Goal: Task Accomplishment & Management: Use online tool/utility

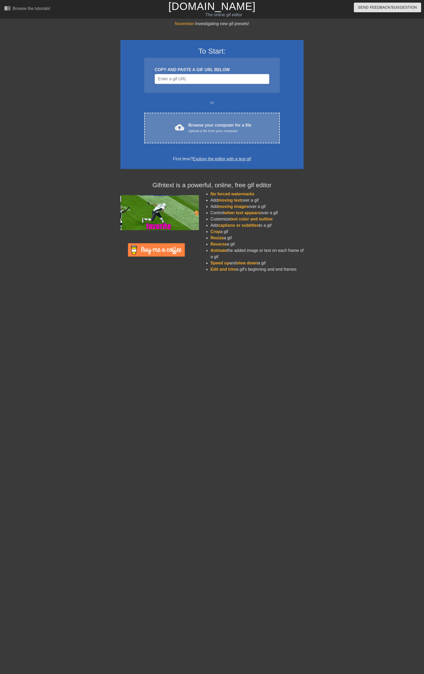
click at [218, 125] on div "Browse your computer for a file Upload a file from your computer" at bounding box center [219, 128] width 63 height 12
click at [197, 122] on div "Browse your computer for a file Upload a file from your computer" at bounding box center [219, 128] width 63 height 12
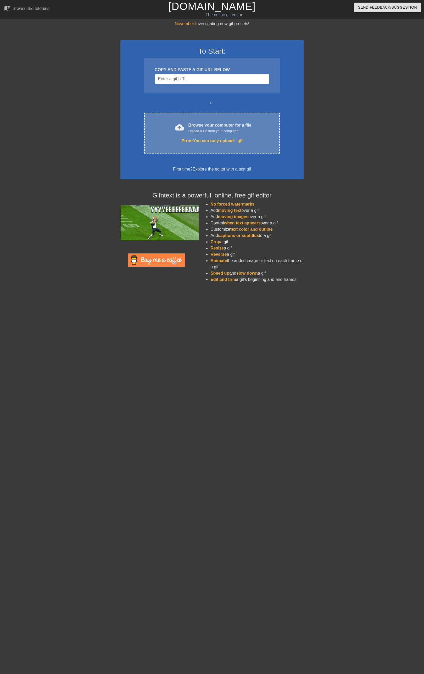
click at [194, 134] on div "cloud_upload Browse your computer for a file Upload a file from your computer E…" at bounding box center [212, 133] width 136 height 41
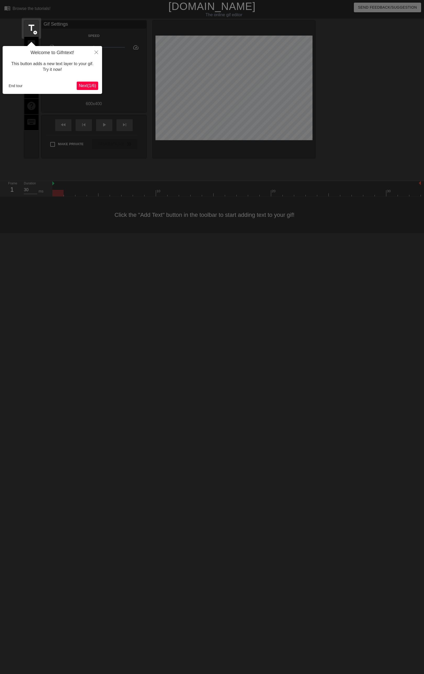
click at [122, 85] on div at bounding box center [212, 337] width 424 height 674
click at [18, 87] on button "End tour" at bounding box center [16, 86] width 18 height 8
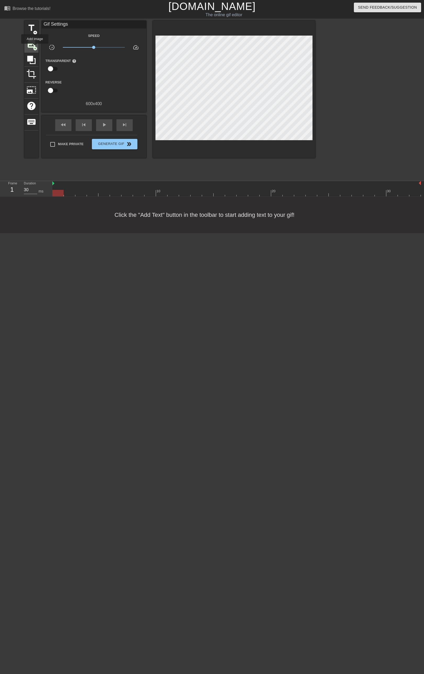
click at [35, 47] on span "add_circle" at bounding box center [35, 48] width 4 height 4
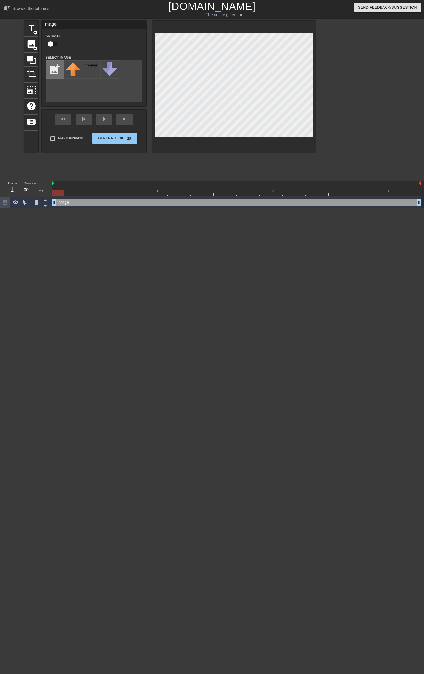
click at [60, 76] on input "file" at bounding box center [55, 70] width 18 height 18
type input "C:\fakepath\Untitled152_20250915210628.webp"
click at [70, 74] on img at bounding box center [73, 73] width 15 height 22
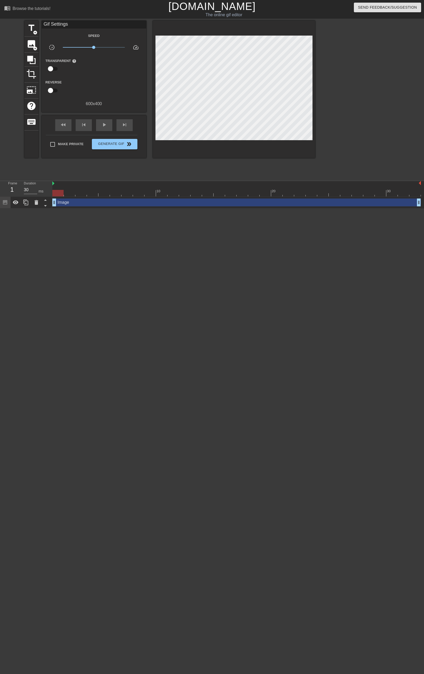
click at [52, 69] on input "checkbox" at bounding box center [51, 69] width 30 height 10
click at [52, 69] on input "checkbox" at bounding box center [56, 69] width 30 height 10
checkbox input "false"
click at [35, 88] on span "photo_size_select_large" at bounding box center [31, 90] width 10 height 10
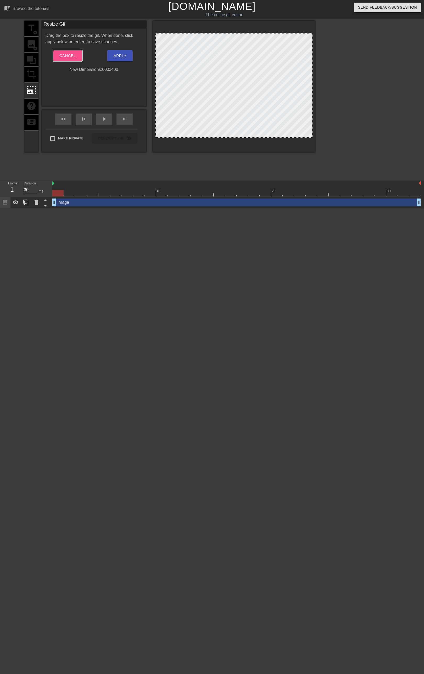
click at [66, 57] on span "Cancel" at bounding box center [67, 55] width 16 height 7
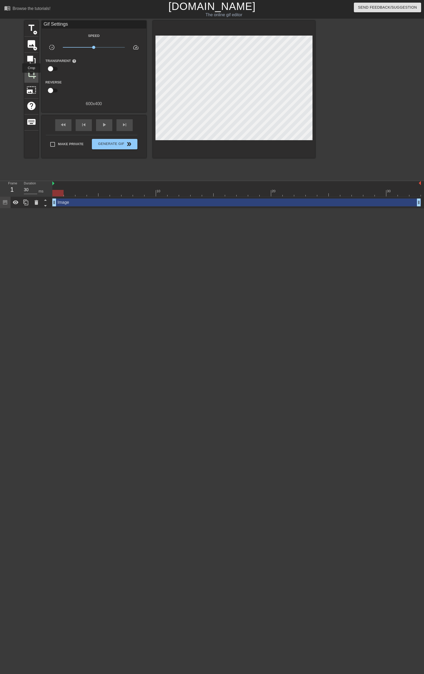
click at [31, 76] on span "crop" at bounding box center [31, 74] width 10 height 10
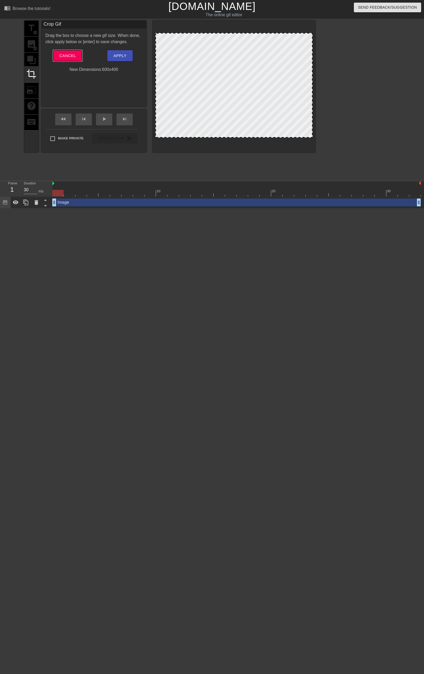
click at [79, 53] on button "Cancel" at bounding box center [67, 55] width 29 height 11
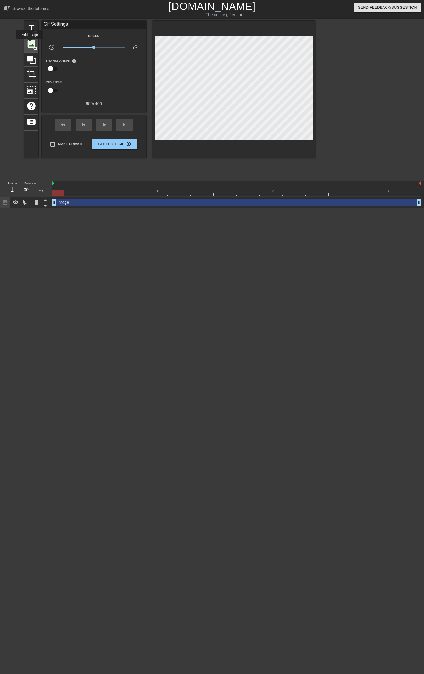
click at [30, 43] on span "image" at bounding box center [31, 44] width 10 height 10
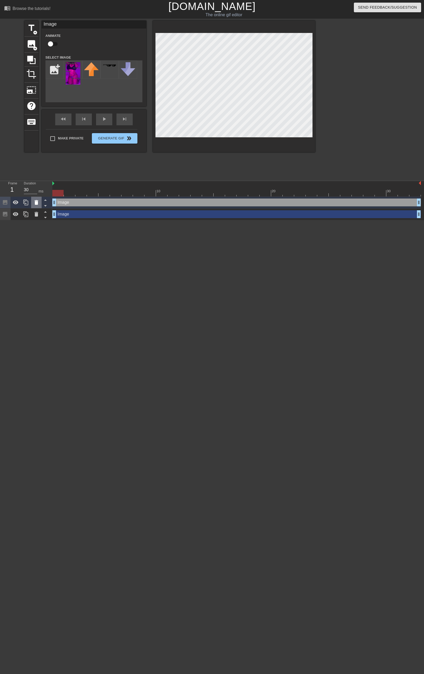
click at [36, 202] on icon at bounding box center [37, 202] width 4 height 5
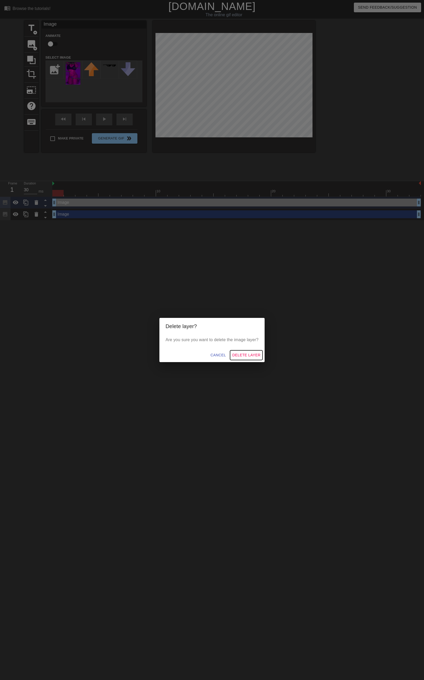
click at [243, 354] on span "Delete Layer" at bounding box center [246, 355] width 28 height 7
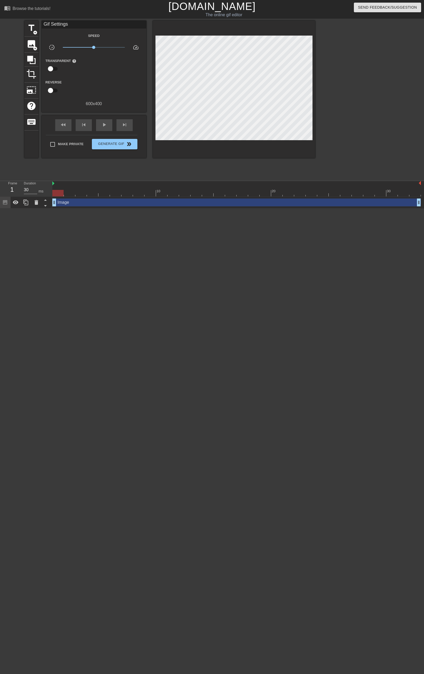
click at [71, 203] on div "Image drag_handle drag_handle" at bounding box center [236, 203] width 368 height 8
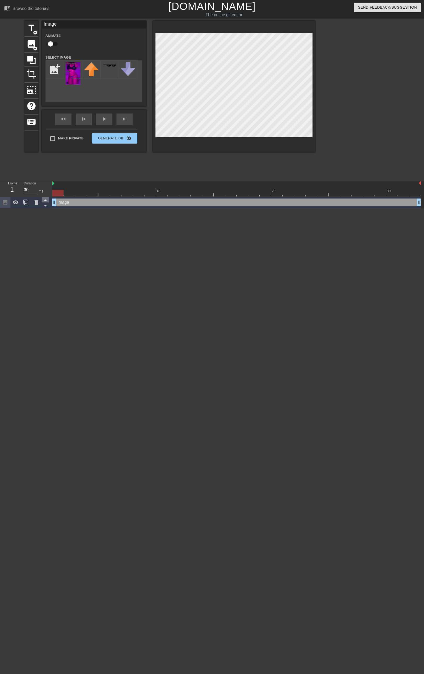
drag, startPoint x: 54, startPoint y: 204, endPoint x: 47, endPoint y: 201, distance: 6.7
click at [47, 201] on div "Frame 1 Duration 30 ms 10 20 30 Image drag_handle drag_handle" at bounding box center [212, 194] width 424 height 27
drag, startPoint x: 60, startPoint y: 193, endPoint x: 54, endPoint y: 192, distance: 5.6
click at [54, 192] on div at bounding box center [57, 193] width 11 height 7
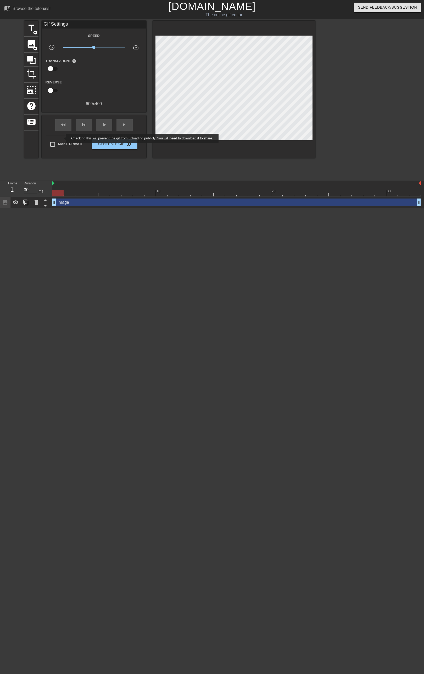
click at [62, 139] on label "Make Private" at bounding box center [65, 144] width 37 height 11
click at [58, 139] on input "Make Private" at bounding box center [52, 144] width 11 height 11
checkbox input "true"
click at [51, 68] on input "checkbox" at bounding box center [51, 69] width 30 height 10
checkbox input "true"
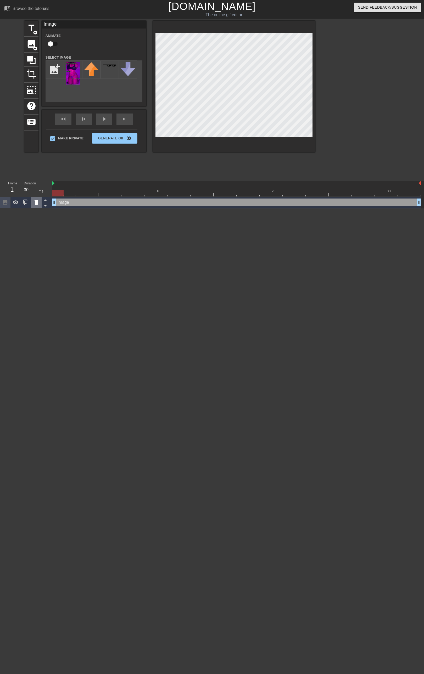
drag, startPoint x: 153, startPoint y: 76, endPoint x: 39, endPoint y: 203, distance: 170.9
click at [39, 203] on icon at bounding box center [36, 202] width 6 height 6
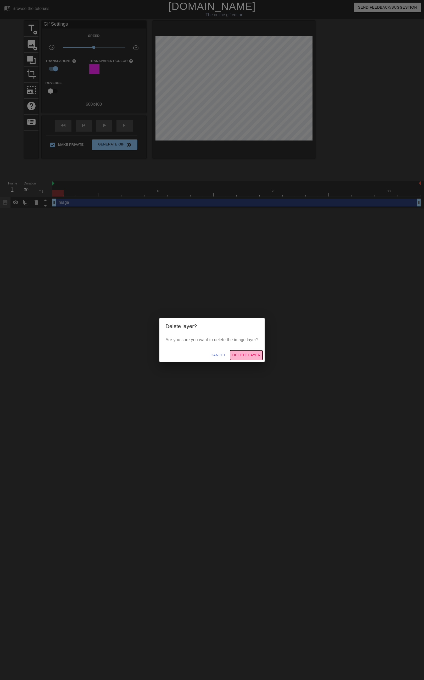
click at [242, 354] on span "Delete Layer" at bounding box center [246, 355] width 28 height 7
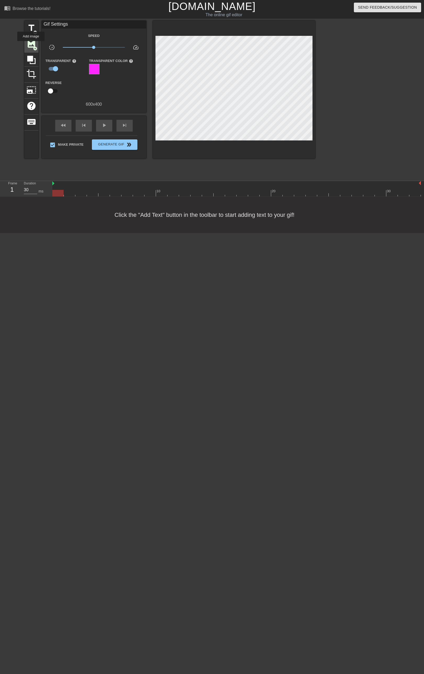
click at [31, 43] on span "image" at bounding box center [31, 44] width 10 height 10
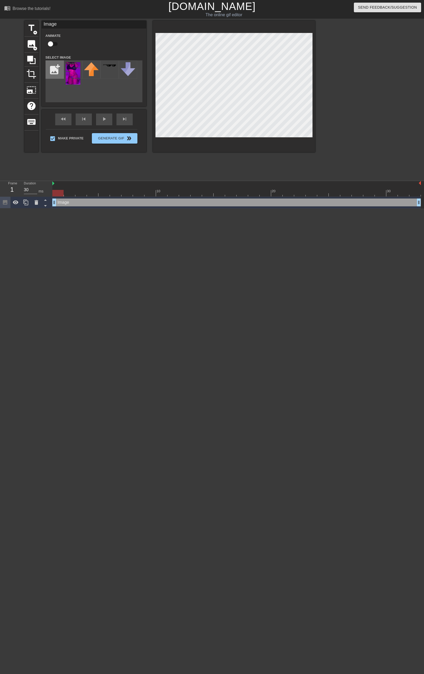
click at [52, 70] on input "file" at bounding box center [55, 70] width 18 height 18
type input "C:\fakepath\Untitled152_20250915211015.webp"
click at [72, 70] on img at bounding box center [73, 73] width 15 height 22
click at [27, 76] on span "crop" at bounding box center [31, 74] width 10 height 10
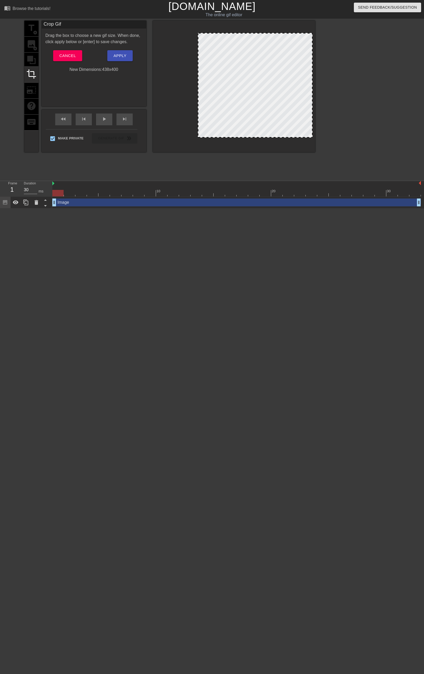
drag, startPoint x: 155, startPoint y: 88, endPoint x: 198, endPoint y: 92, distance: 42.6
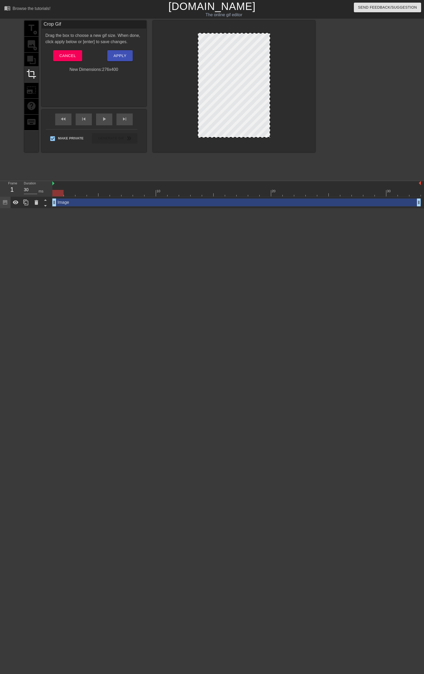
drag, startPoint x: 311, startPoint y: 89, endPoint x: 269, endPoint y: 84, distance: 42.7
click at [119, 53] on span "Apply" at bounding box center [120, 55] width 13 height 7
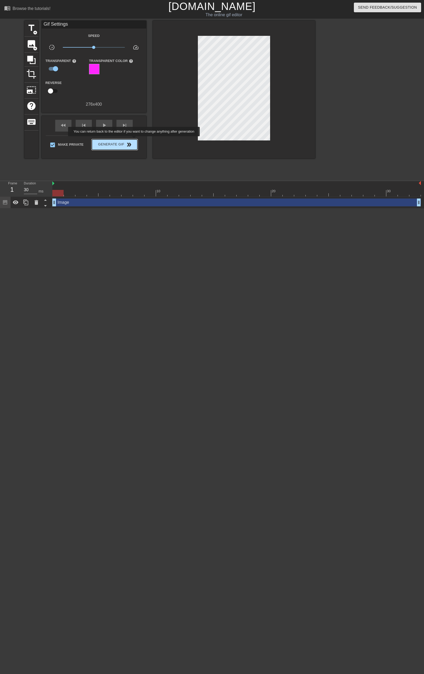
click at [119, 143] on span "Generate Gif double_arrow" at bounding box center [114, 145] width 41 height 6
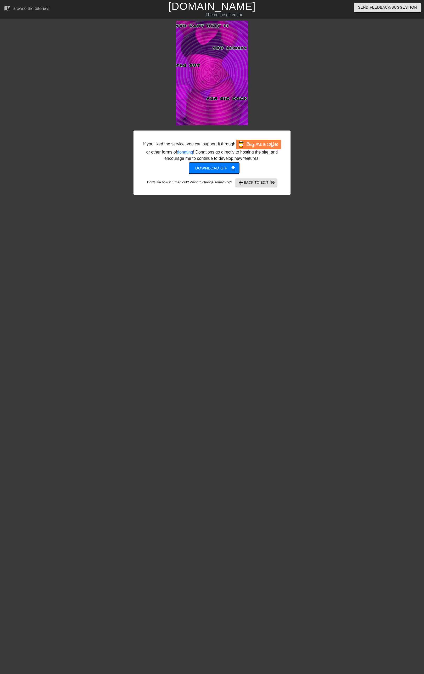
click at [220, 168] on span "Download gif get_app" at bounding box center [214, 168] width 38 height 7
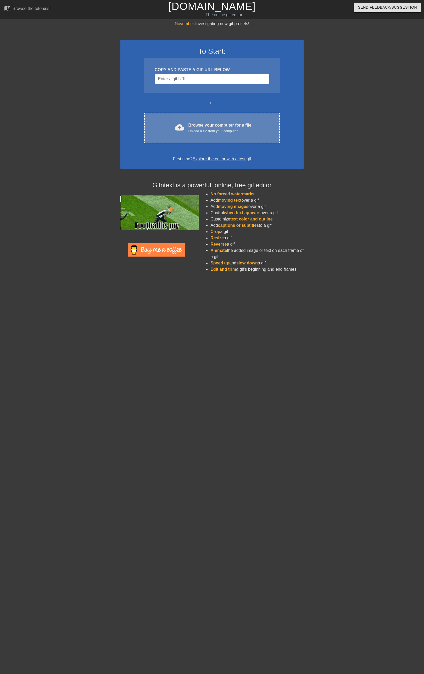
click at [231, 130] on div "Upload a file from your computer" at bounding box center [219, 130] width 63 height 5
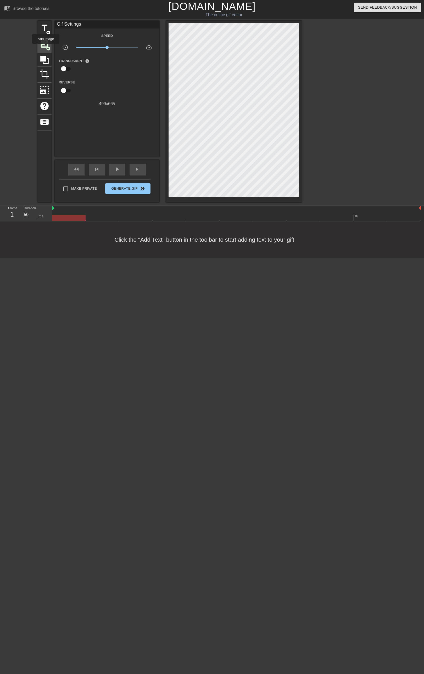
click at [46, 47] on span "add_circle" at bounding box center [48, 48] width 4 height 4
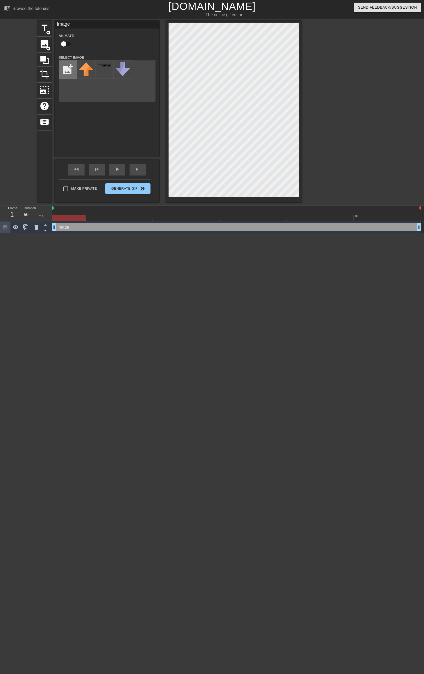
click at [72, 71] on input "file" at bounding box center [68, 70] width 18 height 18
type input "C:\fakepath\7585C1D0-F28D-4979-83A4-827C180329AB.webp"
click at [83, 79] on img at bounding box center [86, 73] width 15 height 22
drag, startPoint x: 166, startPoint y: 103, endPoint x: 36, endPoint y: 228, distance: 180.1
click at [36, 228] on icon at bounding box center [37, 227] width 4 height 5
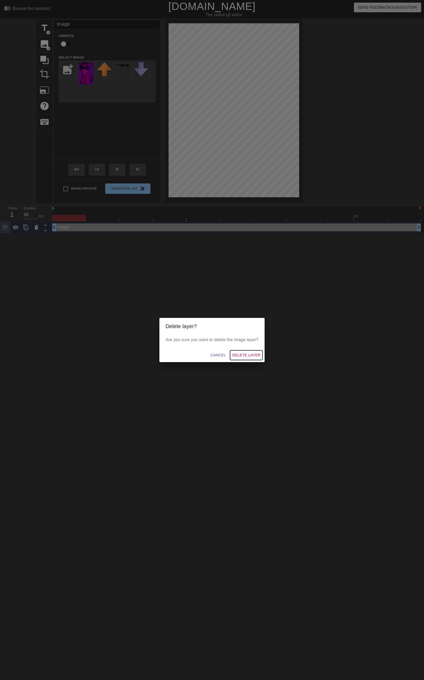
click at [247, 356] on span "Delete Layer" at bounding box center [246, 355] width 28 height 7
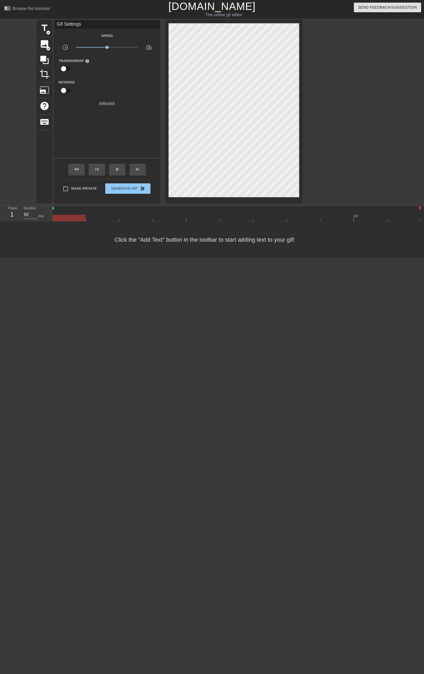
click at [355, 133] on div at bounding box center [347, 99] width 79 height 157
click at [44, 46] on span "image" at bounding box center [45, 44] width 10 height 10
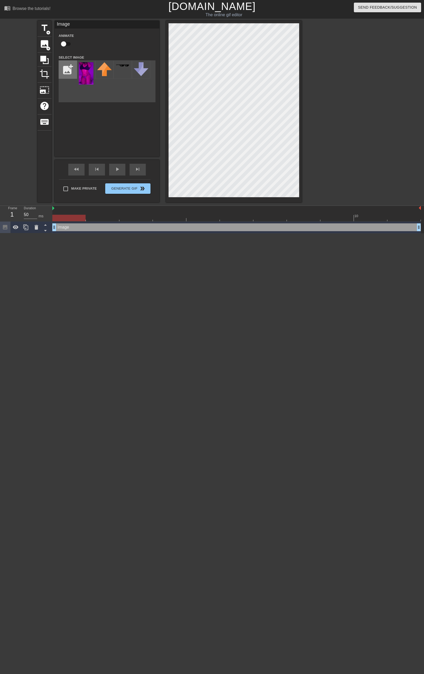
click at [67, 65] on input "file" at bounding box center [68, 70] width 18 height 18
type input "C:\fakepath\Untitled152_20250915211015.webp"
click at [82, 69] on img at bounding box center [86, 73] width 15 height 22
click at [46, 78] on span "crop" at bounding box center [45, 74] width 10 height 10
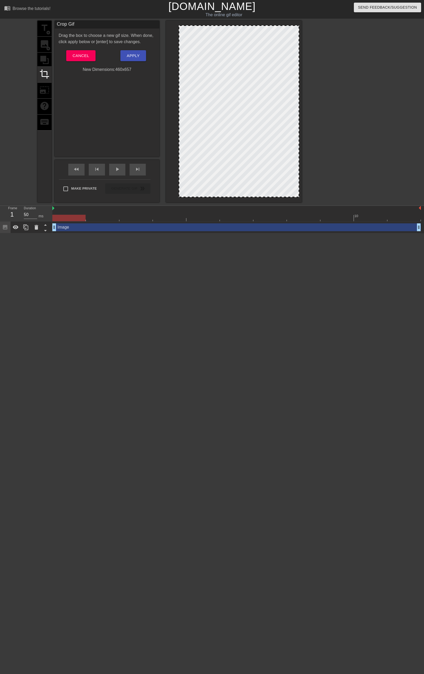
drag, startPoint x: 169, startPoint y: 24, endPoint x: 179, endPoint y: 26, distance: 10.4
drag, startPoint x: 297, startPoint y: 50, endPoint x: 289, endPoint y: 49, distance: 8.2
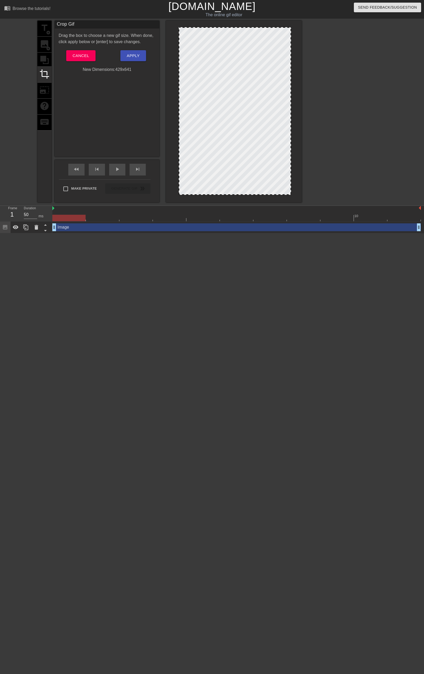
drag, startPoint x: 271, startPoint y: 197, endPoint x: 273, endPoint y: 194, distance: 3.5
click at [140, 54] on button "Apply" at bounding box center [132, 55] width 25 height 11
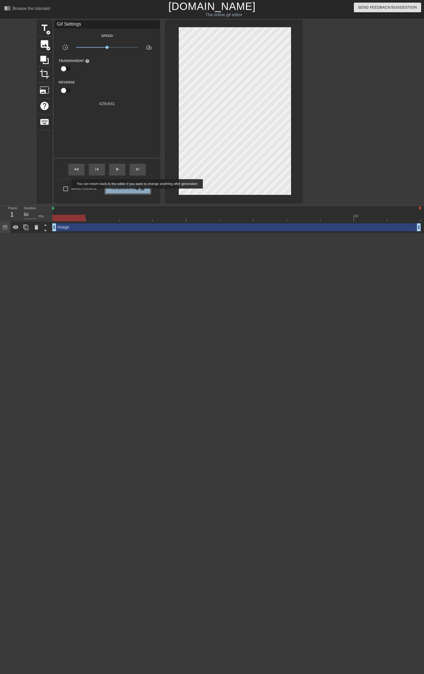
click at [138, 192] on button "Generate Gif double_arrow" at bounding box center [127, 188] width 45 height 10
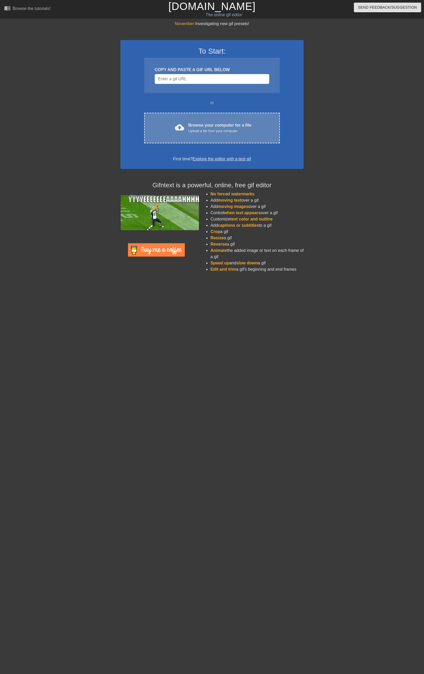
click at [208, 116] on div "cloud_upload Browse your computer for a file Upload a file from your computer C…" at bounding box center [212, 128] width 136 height 31
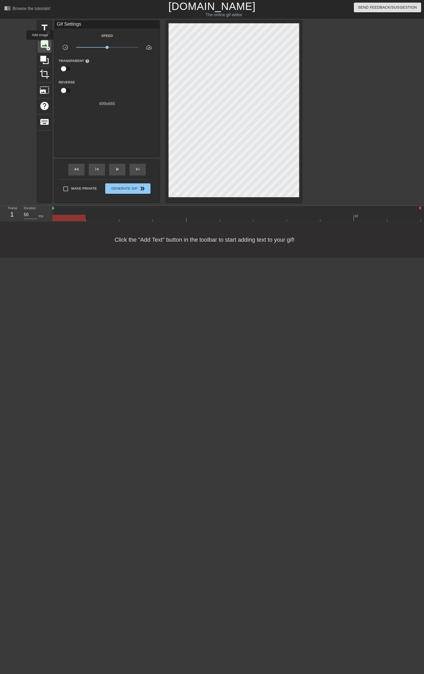
click at [40, 43] on span "image" at bounding box center [45, 44] width 10 height 10
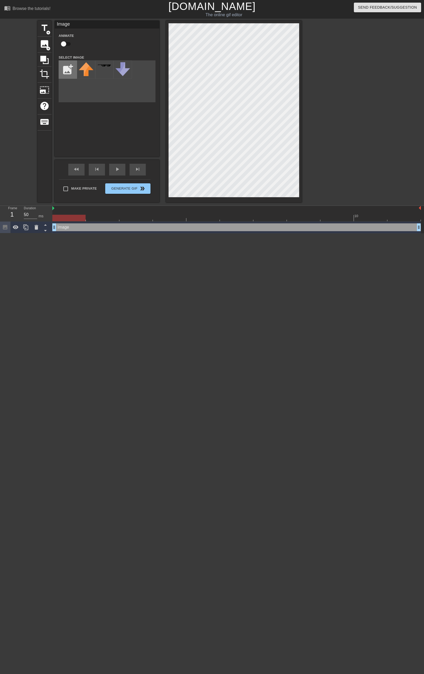
click at [71, 71] on input "file" at bounding box center [68, 70] width 18 height 18
type input "C:\fakepath\Untitled152_20250915211015.webp"
click at [87, 75] on img at bounding box center [86, 73] width 15 height 22
click at [46, 75] on span "crop" at bounding box center [45, 74] width 10 height 10
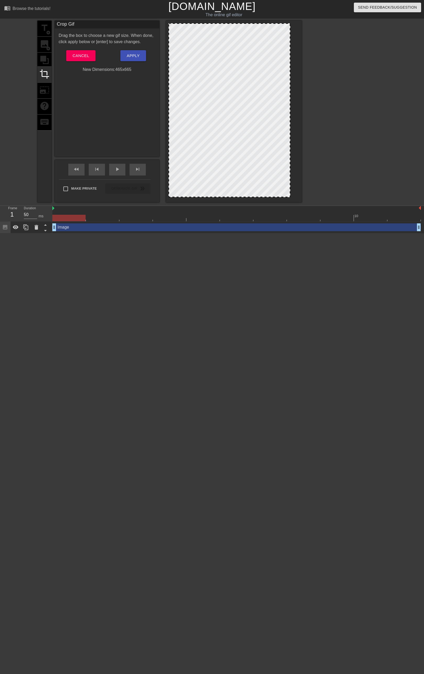
drag, startPoint x: 299, startPoint y: 196, endPoint x: 290, endPoint y: 198, distance: 9.1
click at [290, 198] on div at bounding box center [234, 112] width 136 height 182
drag, startPoint x: 170, startPoint y: 197, endPoint x: 178, endPoint y: 198, distance: 8.8
click at [178, 198] on div at bounding box center [234, 112] width 136 height 182
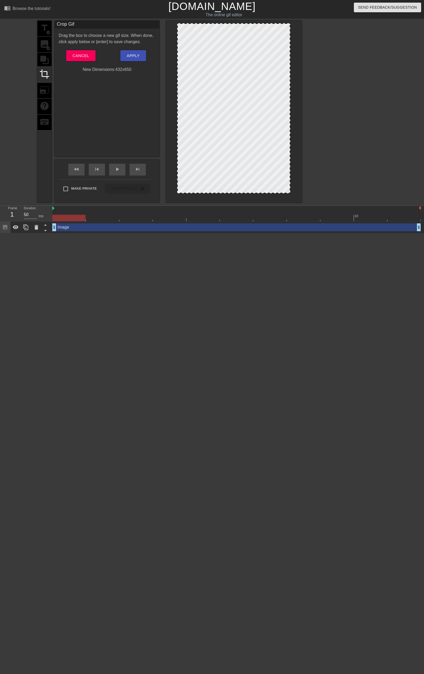
drag, startPoint x: 229, startPoint y: 197, endPoint x: 231, endPoint y: 193, distance: 4.3
click at [231, 193] on div at bounding box center [234, 193] width 112 height 3
drag, startPoint x: 266, startPoint y: 24, endPoint x: 267, endPoint y: 28, distance: 3.4
click at [137, 54] on span "Apply" at bounding box center [133, 55] width 13 height 7
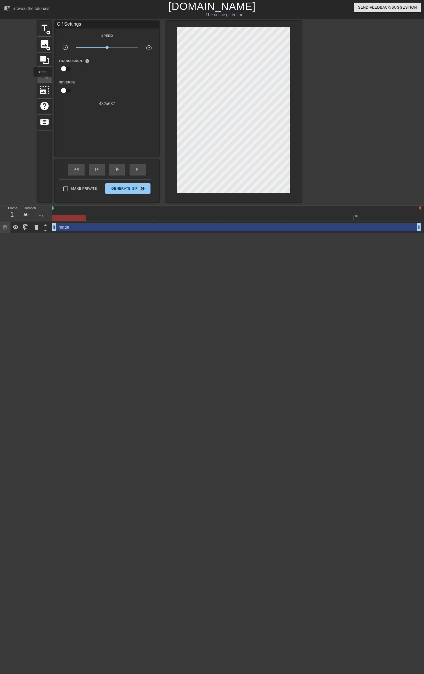
click at [43, 80] on div "crop" at bounding box center [44, 75] width 14 height 16
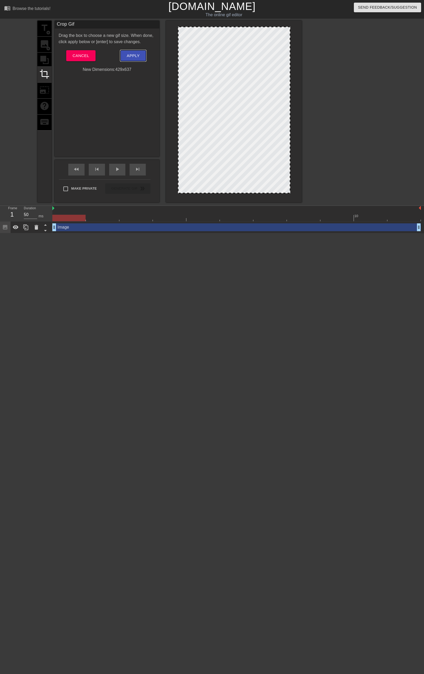
click at [126, 56] on button "Apply" at bounding box center [132, 55] width 25 height 11
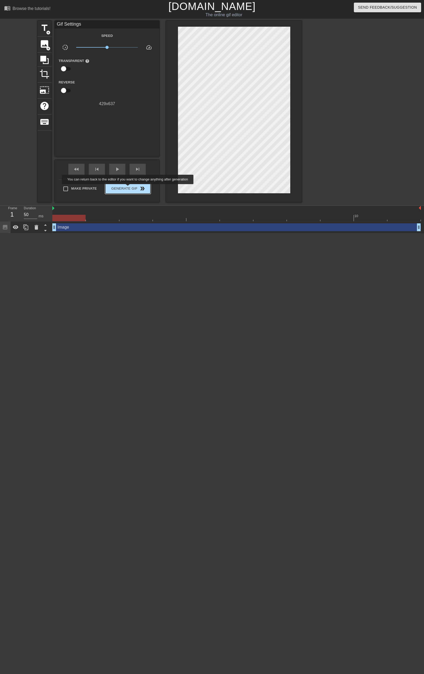
click at [128, 188] on span "Generate Gif double_arrow" at bounding box center [127, 189] width 41 height 6
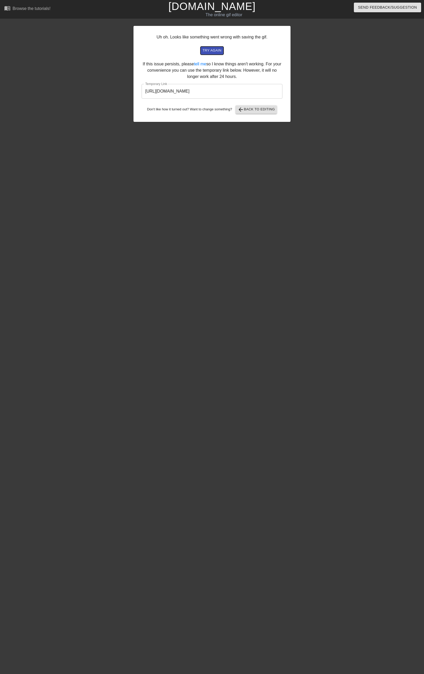
click at [211, 53] on span "try again" at bounding box center [212, 51] width 19 height 6
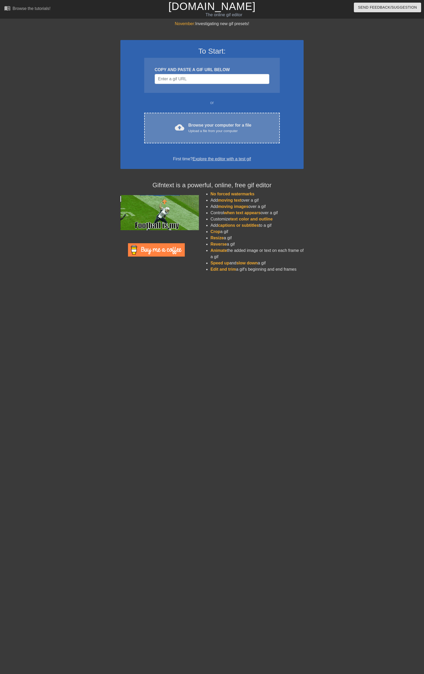
click at [193, 121] on div "cloud_upload Browse your computer for a file Upload a file from your computer C…" at bounding box center [212, 128] width 136 height 31
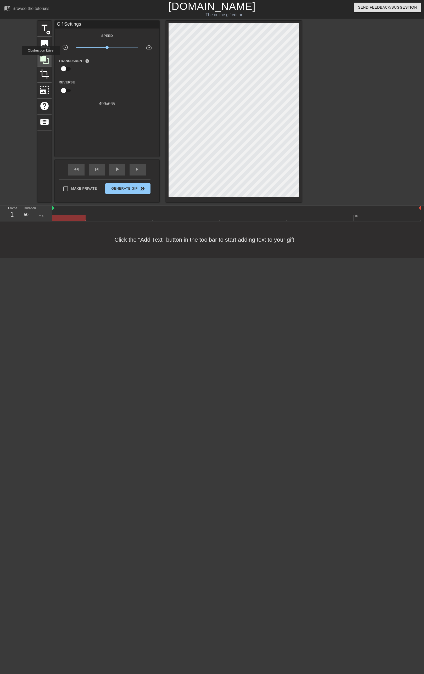
click at [41, 59] on icon at bounding box center [44, 60] width 8 height 8
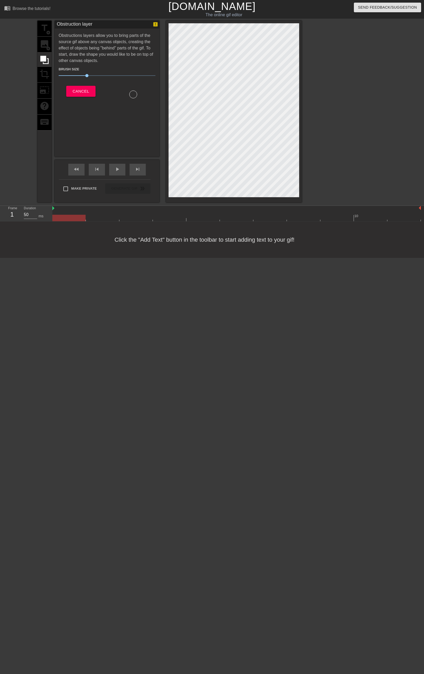
click at [45, 73] on div "title add_circle image add_circle crop photo_size_select_large help keyboard" at bounding box center [44, 112] width 14 height 182
click at [76, 94] on button "Cancel" at bounding box center [80, 91] width 29 height 11
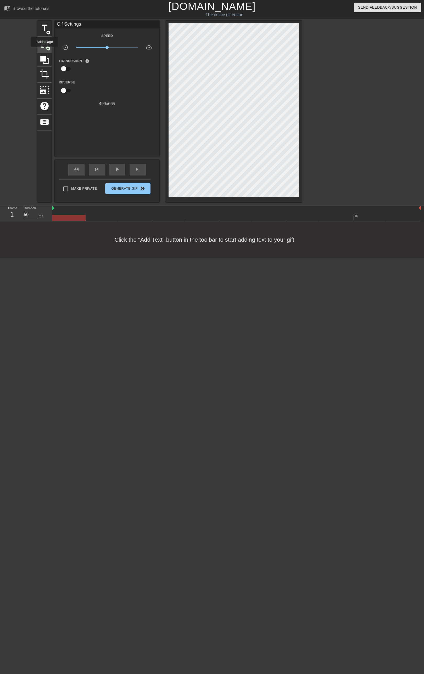
click at [45, 50] on div "image add_circle" at bounding box center [44, 45] width 14 height 16
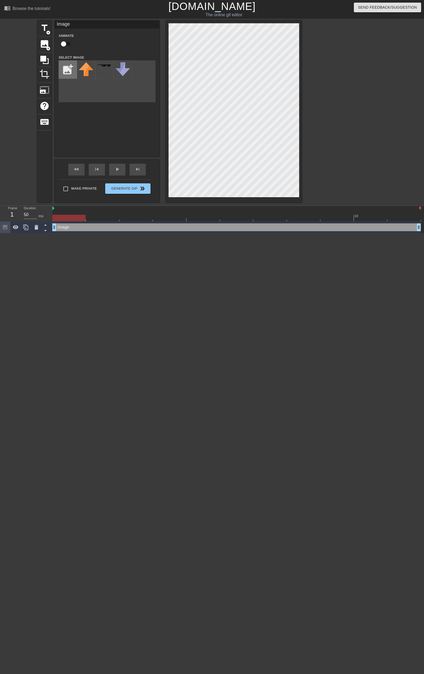
click at [70, 68] on input "file" at bounding box center [68, 70] width 18 height 18
type input "C:\fakepath\Untitled152_20250915211015.webp"
click at [89, 74] on img at bounding box center [86, 73] width 15 height 22
click at [47, 74] on span "crop" at bounding box center [45, 74] width 10 height 10
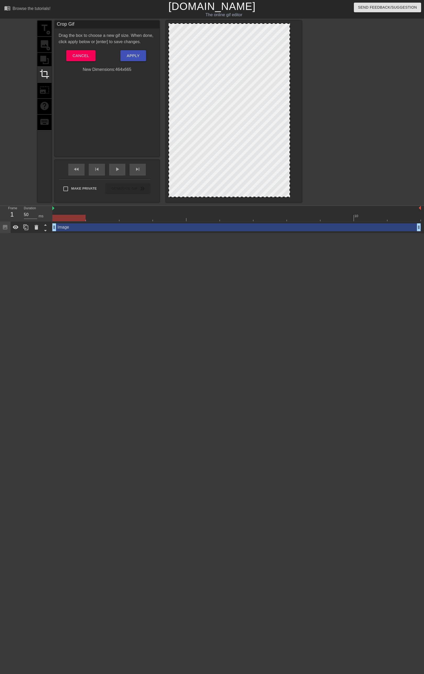
drag, startPoint x: 298, startPoint y: 186, endPoint x: 289, endPoint y: 188, distance: 9.5
drag, startPoint x: 170, startPoint y: 188, endPoint x: 174, endPoint y: 189, distance: 4.3
click at [174, 189] on div at bounding box center [234, 112] width 136 height 182
drag, startPoint x: 169, startPoint y: 188, endPoint x: 178, endPoint y: 189, distance: 9.3
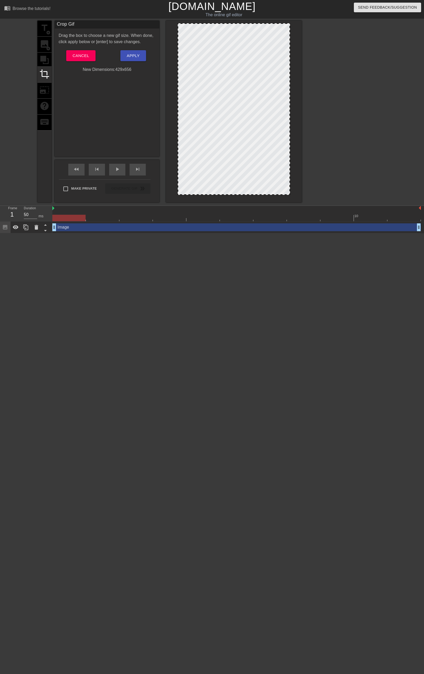
drag, startPoint x: 229, startPoint y: 197, endPoint x: 233, endPoint y: 194, distance: 5.2
drag, startPoint x: 261, startPoint y: 24, endPoint x: 264, endPoint y: 26, distance: 4.3
click at [141, 57] on button "Apply" at bounding box center [132, 55] width 25 height 11
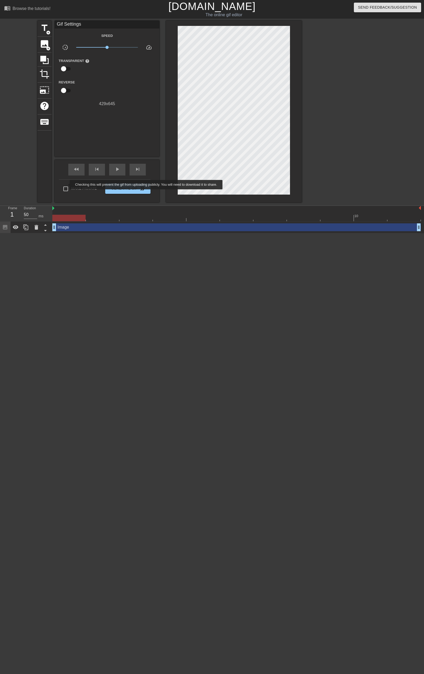
click at [66, 185] on input "Make Private" at bounding box center [65, 188] width 11 height 11
checkbox input "true"
click at [43, 63] on icon at bounding box center [44, 60] width 8 height 8
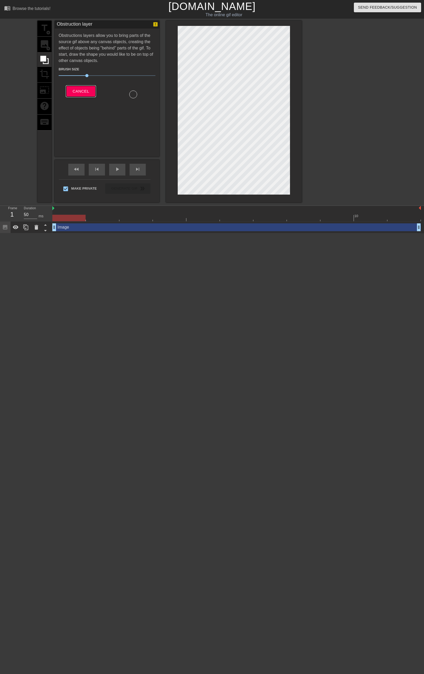
click at [75, 91] on span "Cancel" at bounding box center [80, 91] width 16 height 7
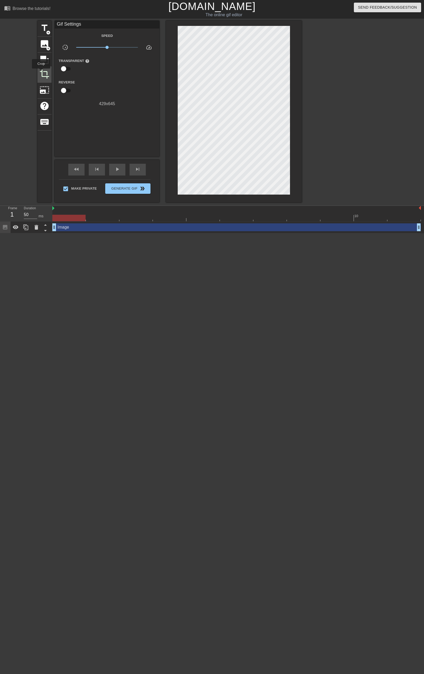
click at [41, 72] on span "crop" at bounding box center [45, 74] width 10 height 10
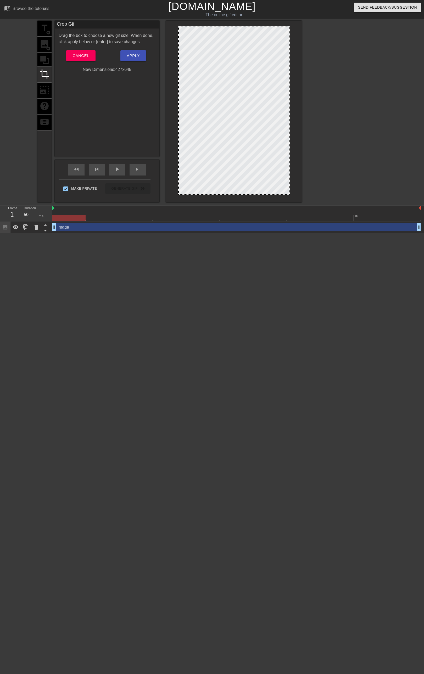
click at [177, 133] on div at bounding box center [178, 110] width 3 height 168
click at [144, 54] on button "Apply" at bounding box center [132, 55] width 25 height 11
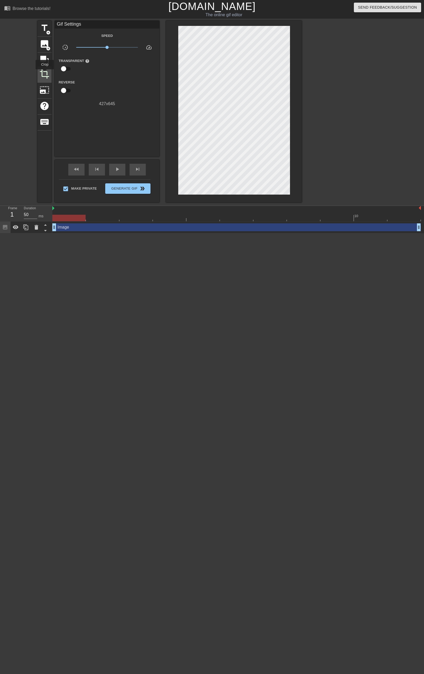
click at [45, 73] on span "crop" at bounding box center [45, 74] width 10 height 10
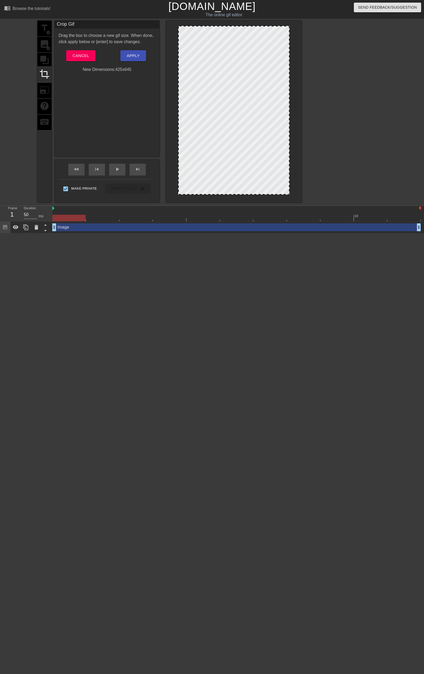
click at [290, 149] on div at bounding box center [289, 110] width 3 height 168
click at [130, 54] on span "Apply" at bounding box center [133, 55] width 13 height 7
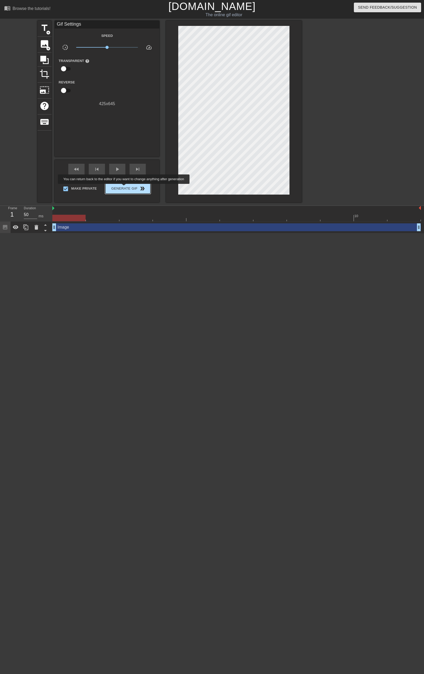
click at [124, 188] on span "Generate Gif double_arrow" at bounding box center [127, 189] width 41 height 6
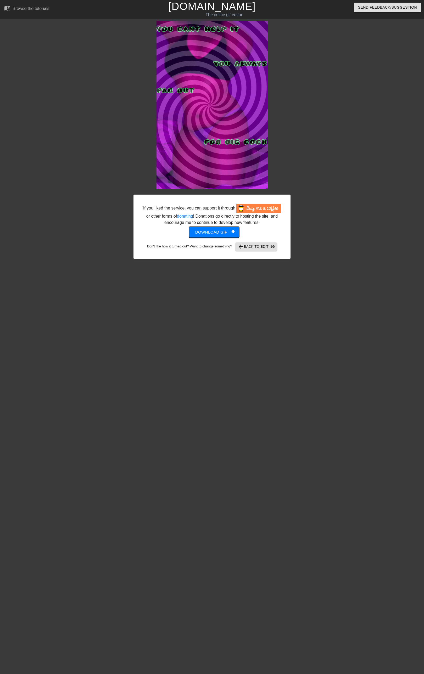
click at [217, 231] on span "Download gif get_app" at bounding box center [214, 232] width 38 height 7
